Goal: Find specific page/section: Find specific page/section

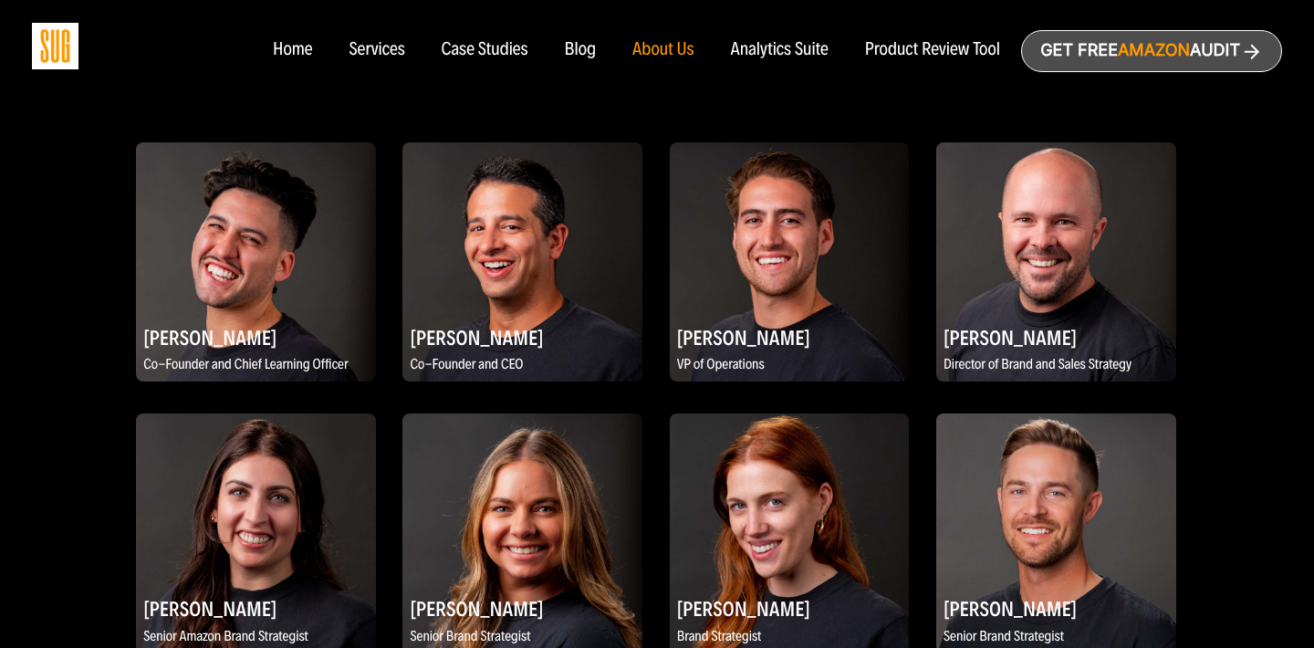
click at [749, 307] on img at bounding box center [790, 262] width 240 height 240
click at [743, 348] on h2 "[PERSON_NAME]" at bounding box center [790, 337] width 240 height 36
